Goal: Subscribe to service/newsletter

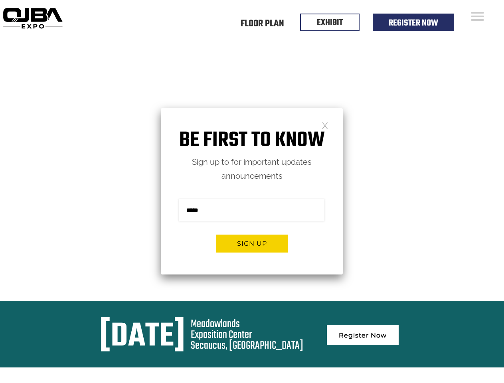
click at [252, 191] on form "Sign me up for the newsletter! ******* Sign up" at bounding box center [252, 228] width 182 height 91
click at [252, 243] on button "Sign up" at bounding box center [252, 244] width 72 height 18
